Goal: Information Seeking & Learning: Get advice/opinions

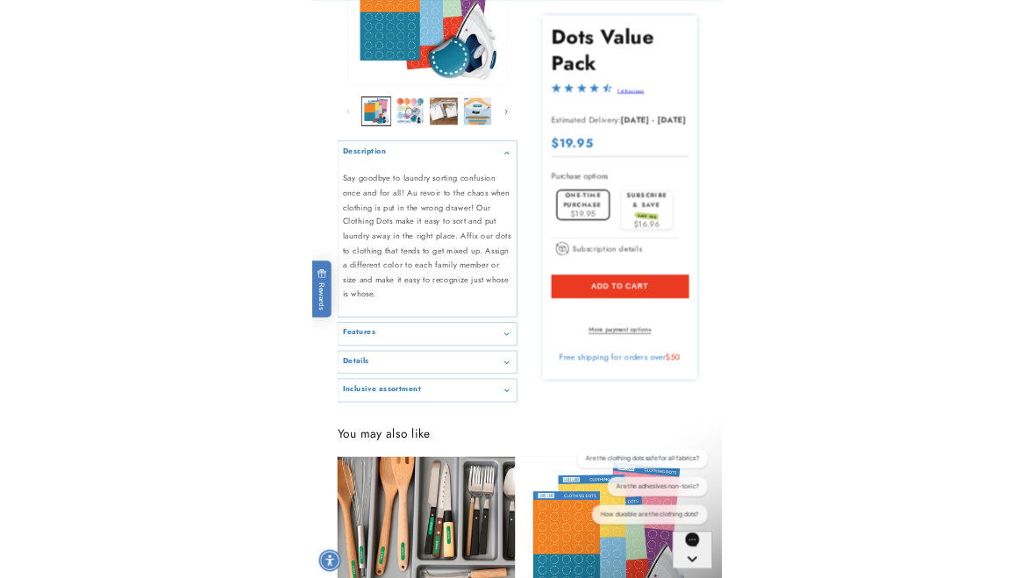
scroll to position [356, 0]
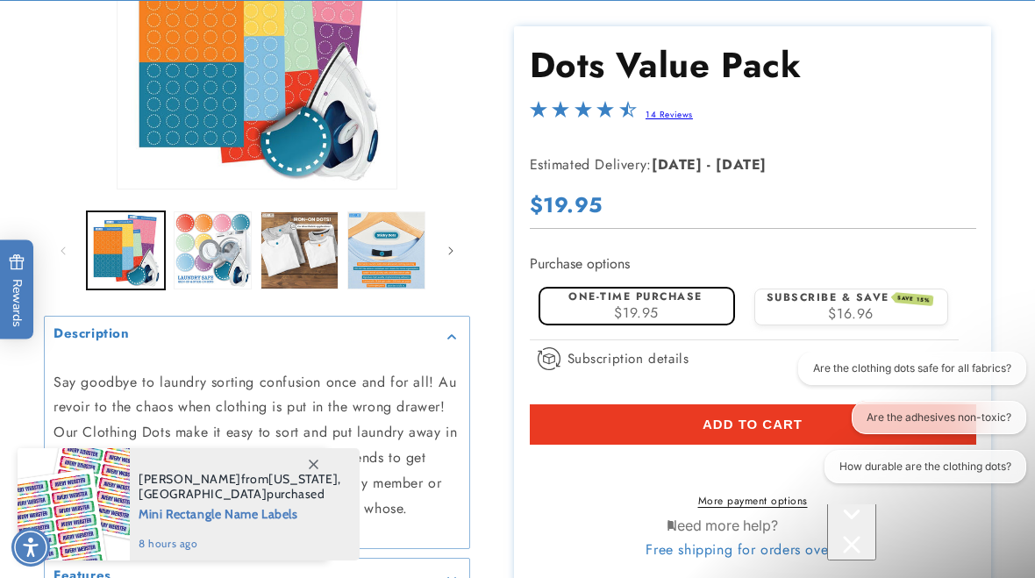
click at [865, 466] on button "How durable are the clothing dots?" at bounding box center [925, 466] width 202 height 33
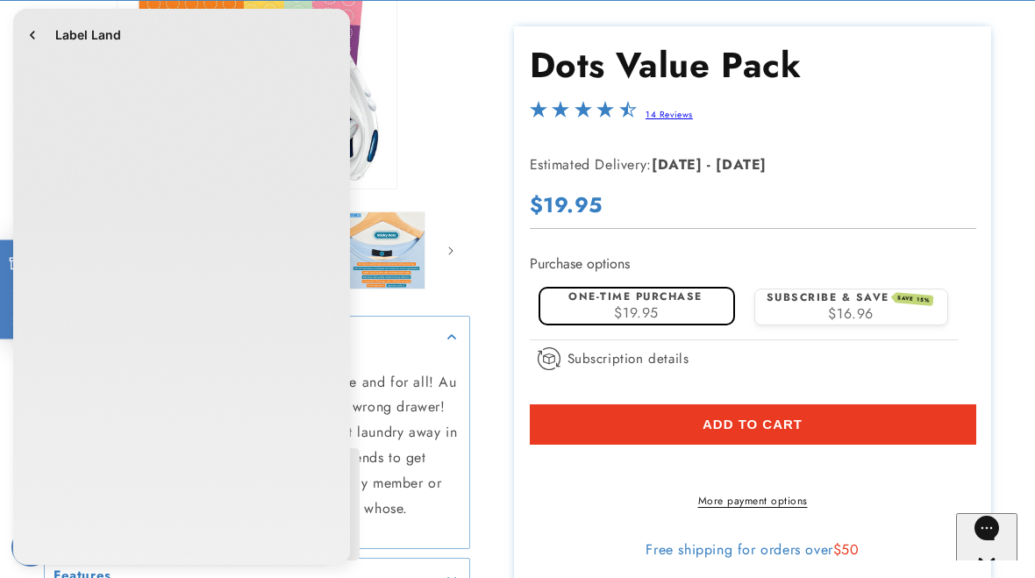
scroll to position [0, 0]
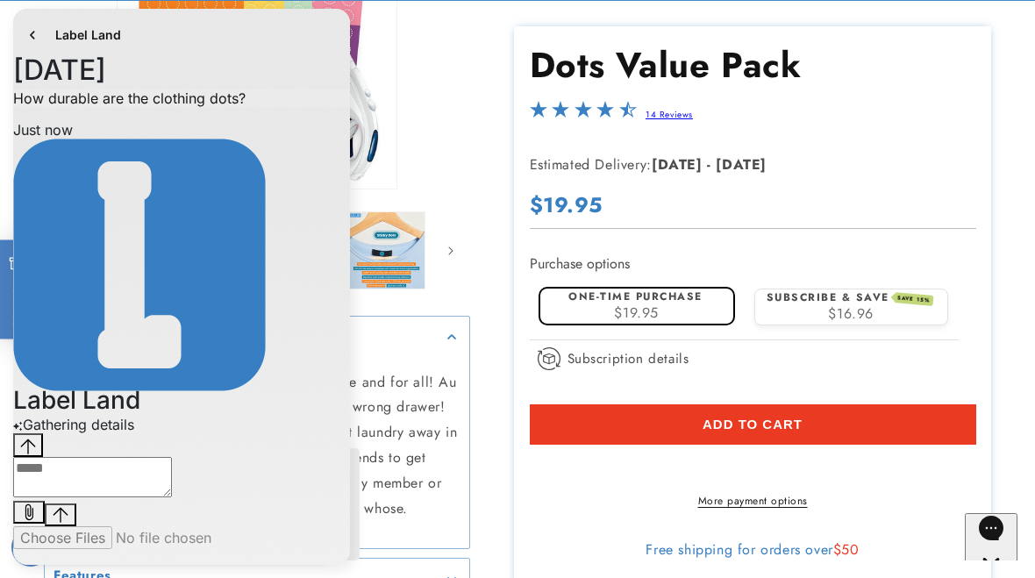
click at [41, 32] on button "go to home page" at bounding box center [32, 35] width 25 height 25
